Goal: Find specific page/section: Find specific page/section

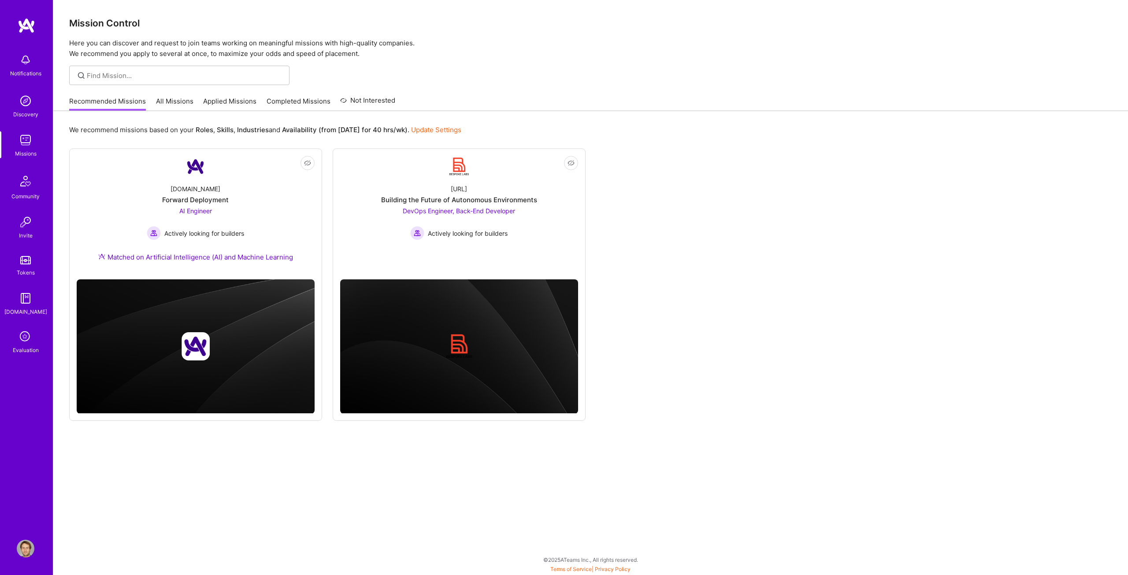
click at [214, 100] on link "Applied Missions" at bounding box center [229, 103] width 53 height 15
